Goal: Find specific page/section: Find specific page/section

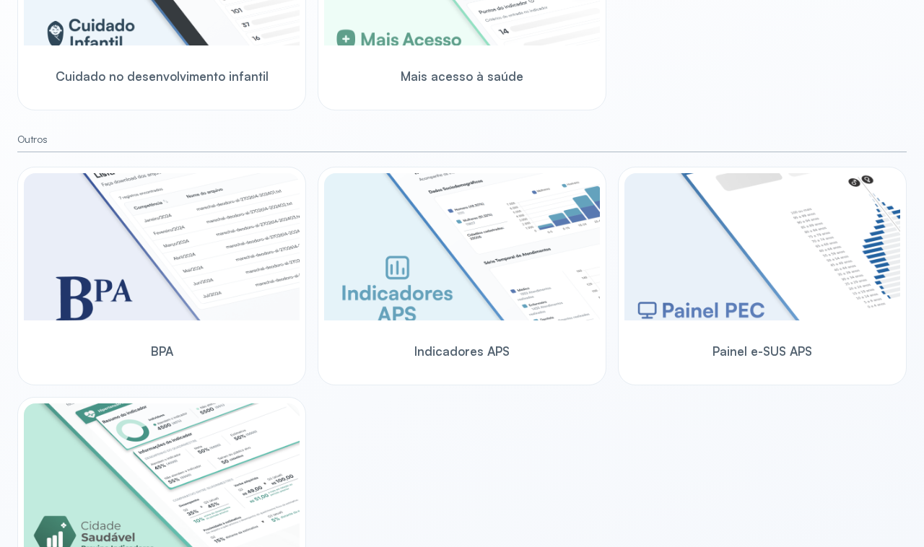
scroll to position [872, 0]
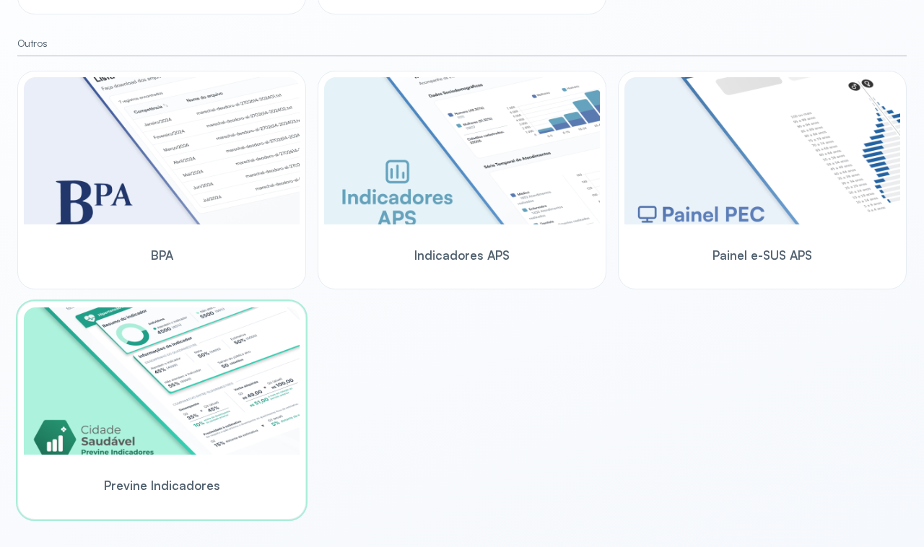
click at [157, 368] on img at bounding box center [162, 381] width 276 height 147
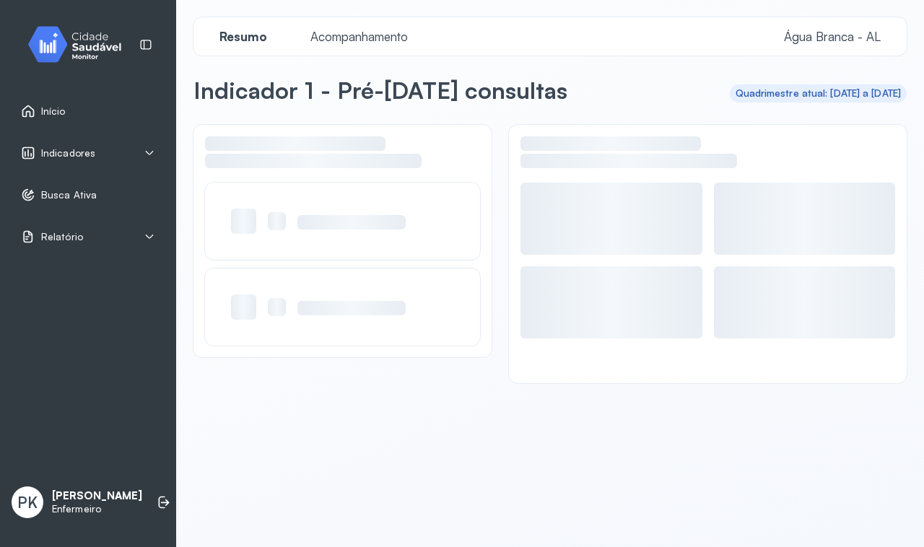
click at [92, 155] on span "Indicadores" at bounding box center [68, 153] width 54 height 12
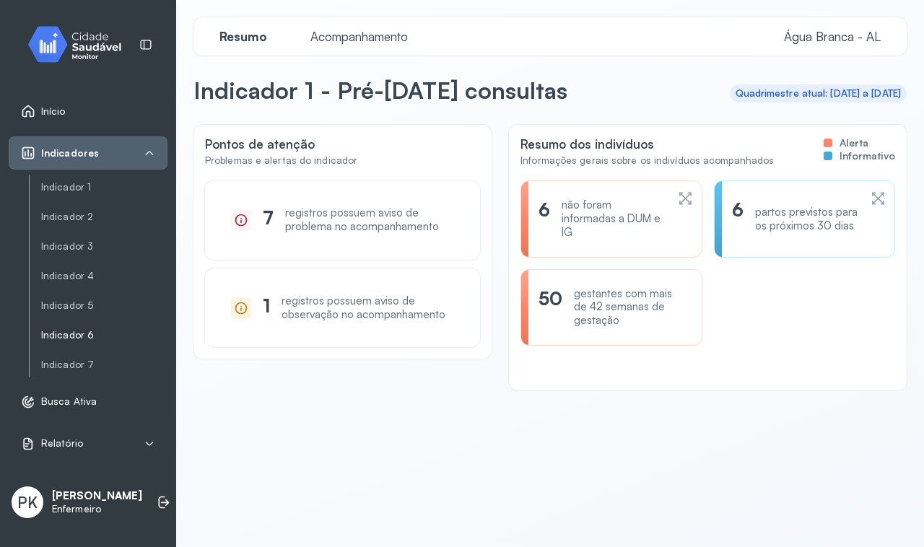
click at [95, 334] on link "Indicador 6" at bounding box center [104, 335] width 126 height 12
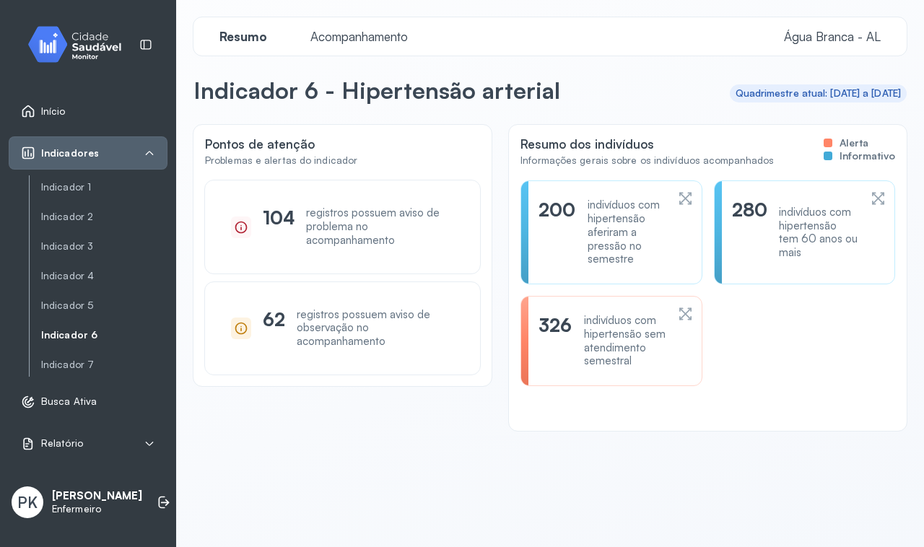
click at [376, 334] on div "registros possuem aviso de observação no acompanhamento" at bounding box center [375, 328] width 157 height 40
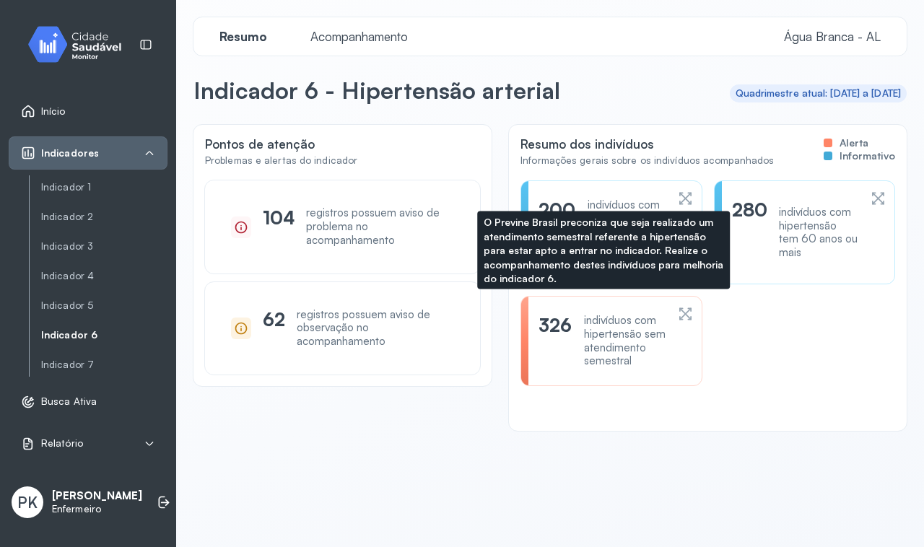
click at [591, 341] on div "indivíduos com hipertensão sem atendimento semestral" at bounding box center [625, 341] width 82 height 54
